Goal: Find specific page/section: Locate a particular part of the current website

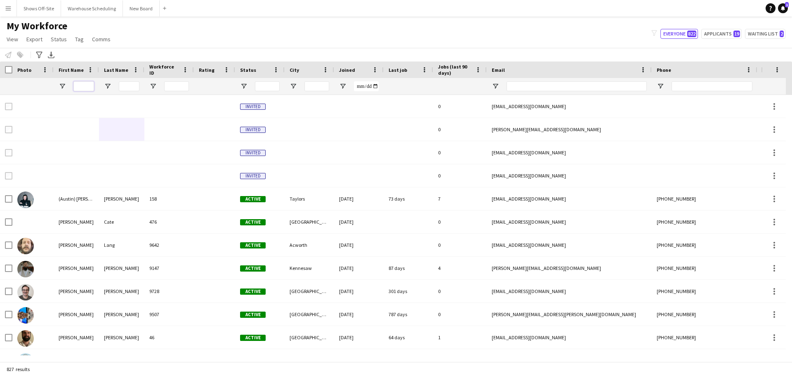
click at [90, 86] on input "First Name Filter Input" at bounding box center [83, 86] width 21 height 10
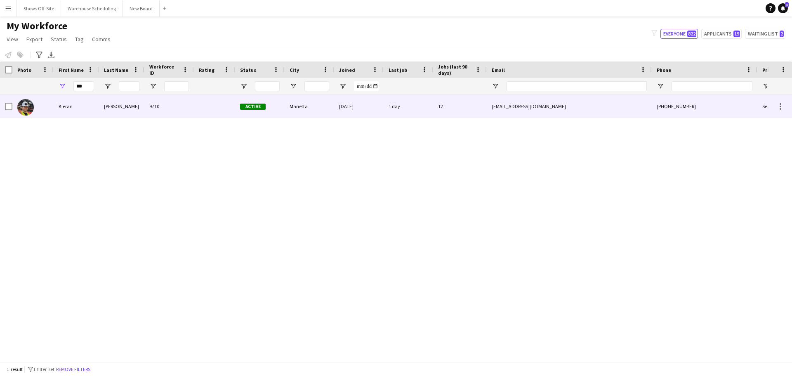
click at [92, 107] on div "Kieran" at bounding box center [76, 106] width 45 height 23
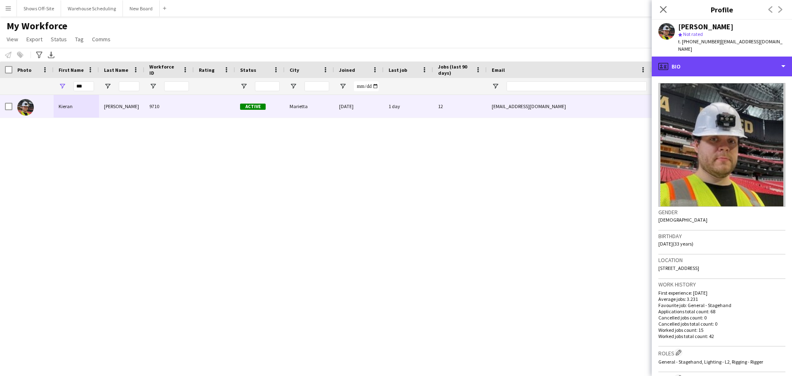
click at [691, 61] on div "profile Bio" at bounding box center [722, 67] width 140 height 20
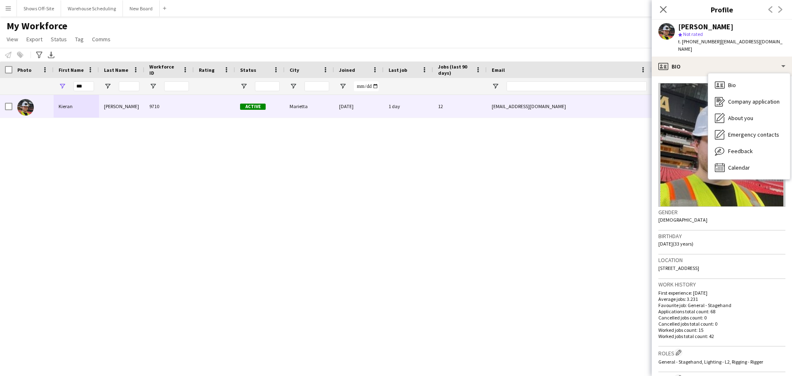
click at [739, 164] on span "Calendar" at bounding box center [739, 167] width 22 height 7
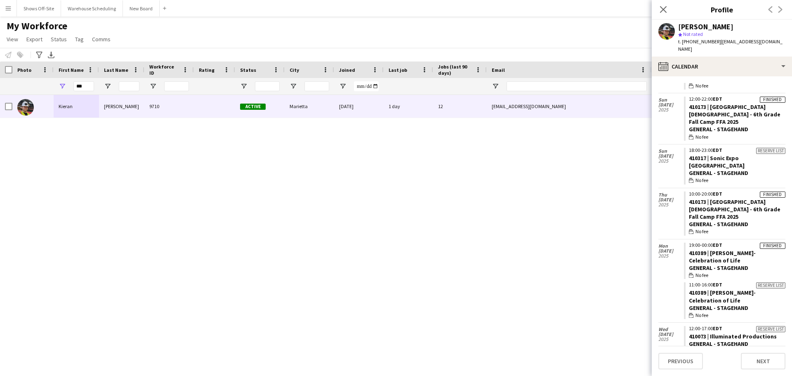
scroll to position [379, 0]
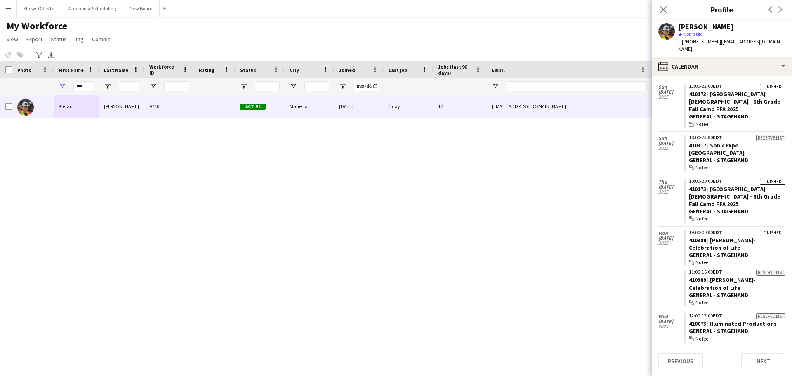
click at [667, 8] on app-icon "Close pop-in" at bounding box center [663, 10] width 10 height 10
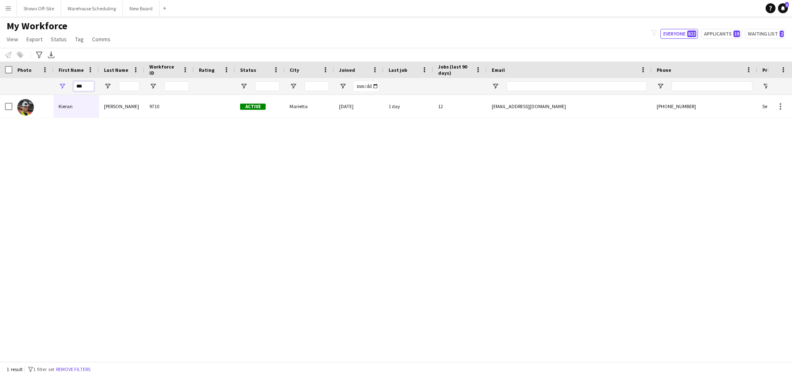
drag, startPoint x: 92, startPoint y: 85, endPoint x: 25, endPoint y: 75, distance: 68.4
click at [25, 75] on div "Workforce Details Photo First Name Age" at bounding box center [447, 77] width 894 height 33
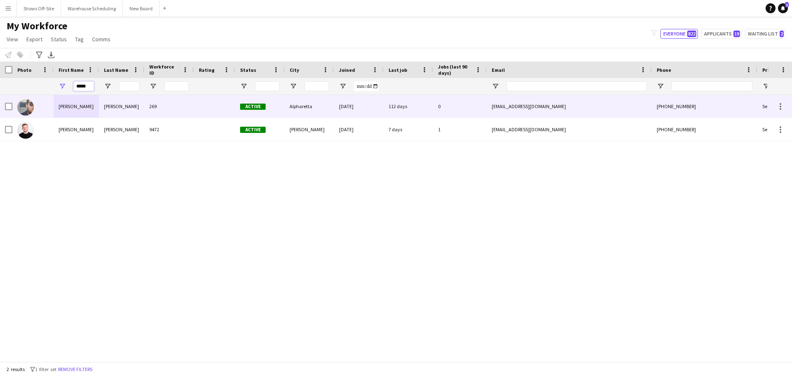
type input "*****"
click at [104, 108] on div "[PERSON_NAME]" at bounding box center [121, 106] width 45 height 23
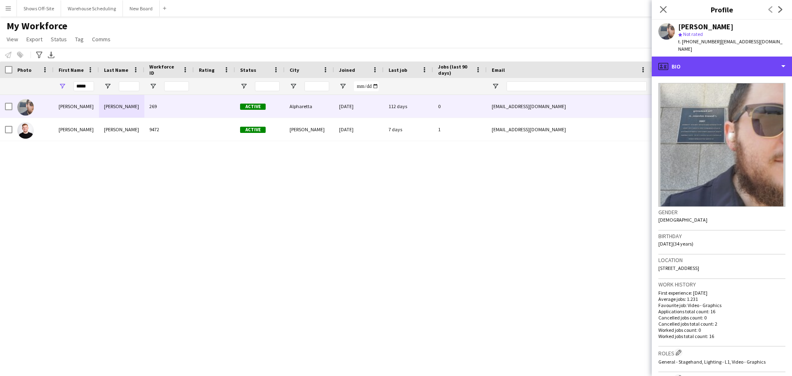
click at [692, 64] on div "profile Bio" at bounding box center [722, 67] width 140 height 20
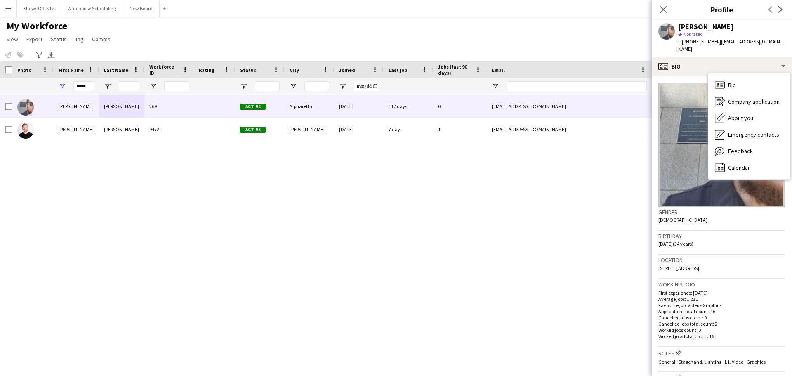
click at [736, 164] on span "Calendar" at bounding box center [739, 167] width 22 height 7
